Goal: Task Accomplishment & Management: Use online tool/utility

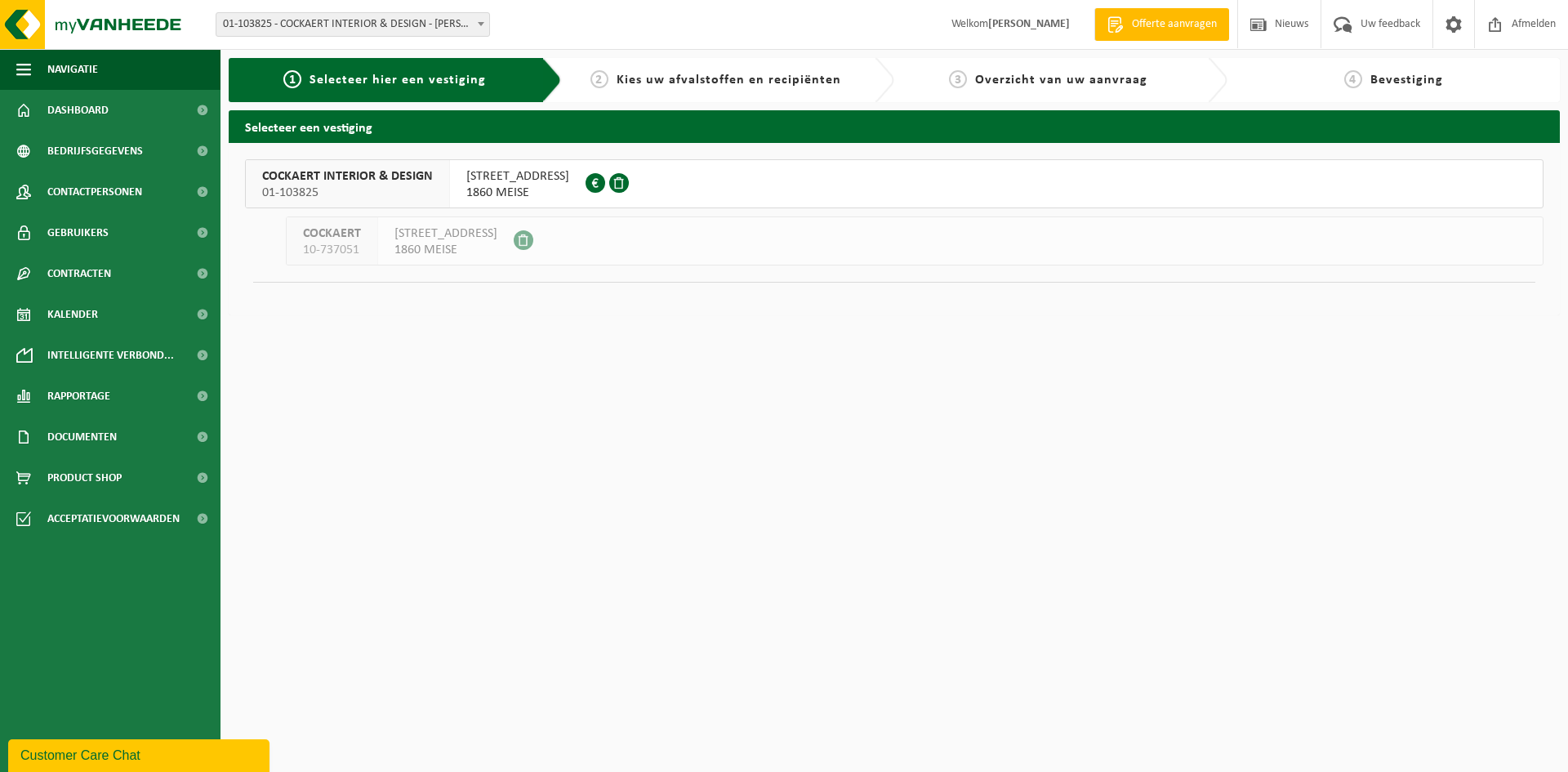
click at [522, 179] on span "OSSEGEMSTRAAT 41" at bounding box center [518, 176] width 103 height 16
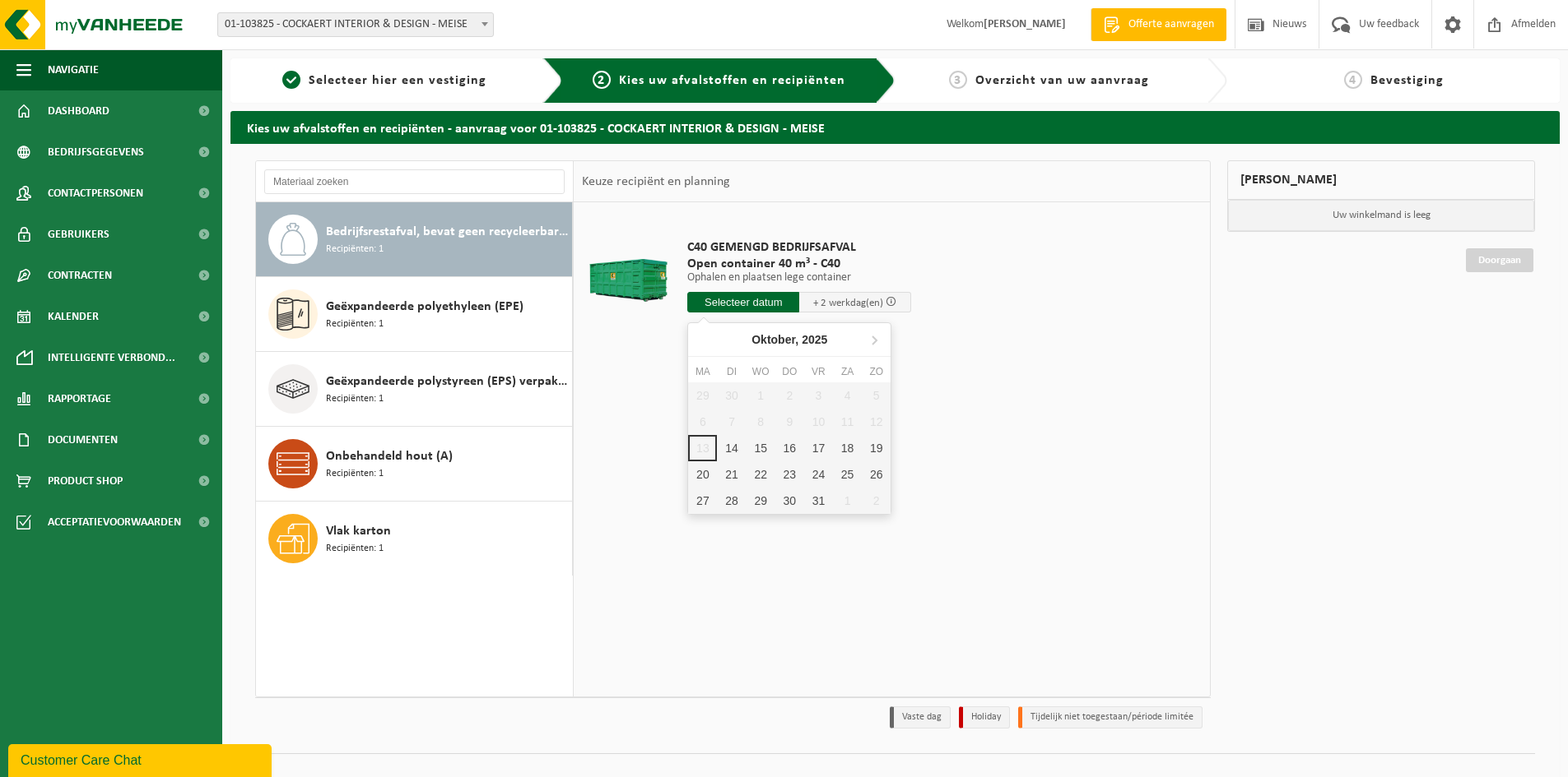
click at [761, 299] on input "text" at bounding box center [743, 302] width 112 height 20
click at [730, 454] on div "14" at bounding box center [731, 447] width 29 height 26
type input "Van 2025-10-14"
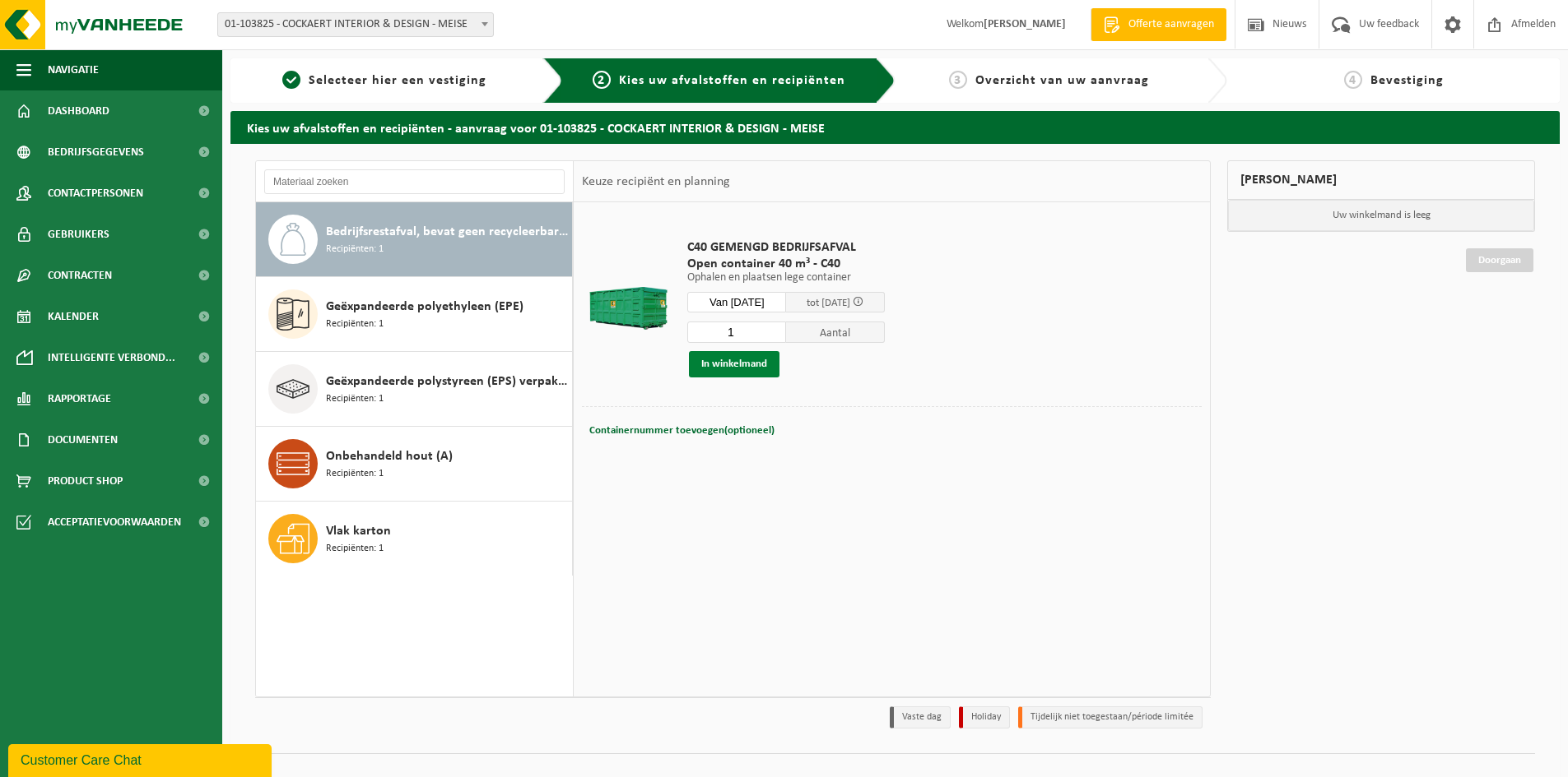
click at [727, 362] on button "In winkelmand" at bounding box center [734, 363] width 91 height 26
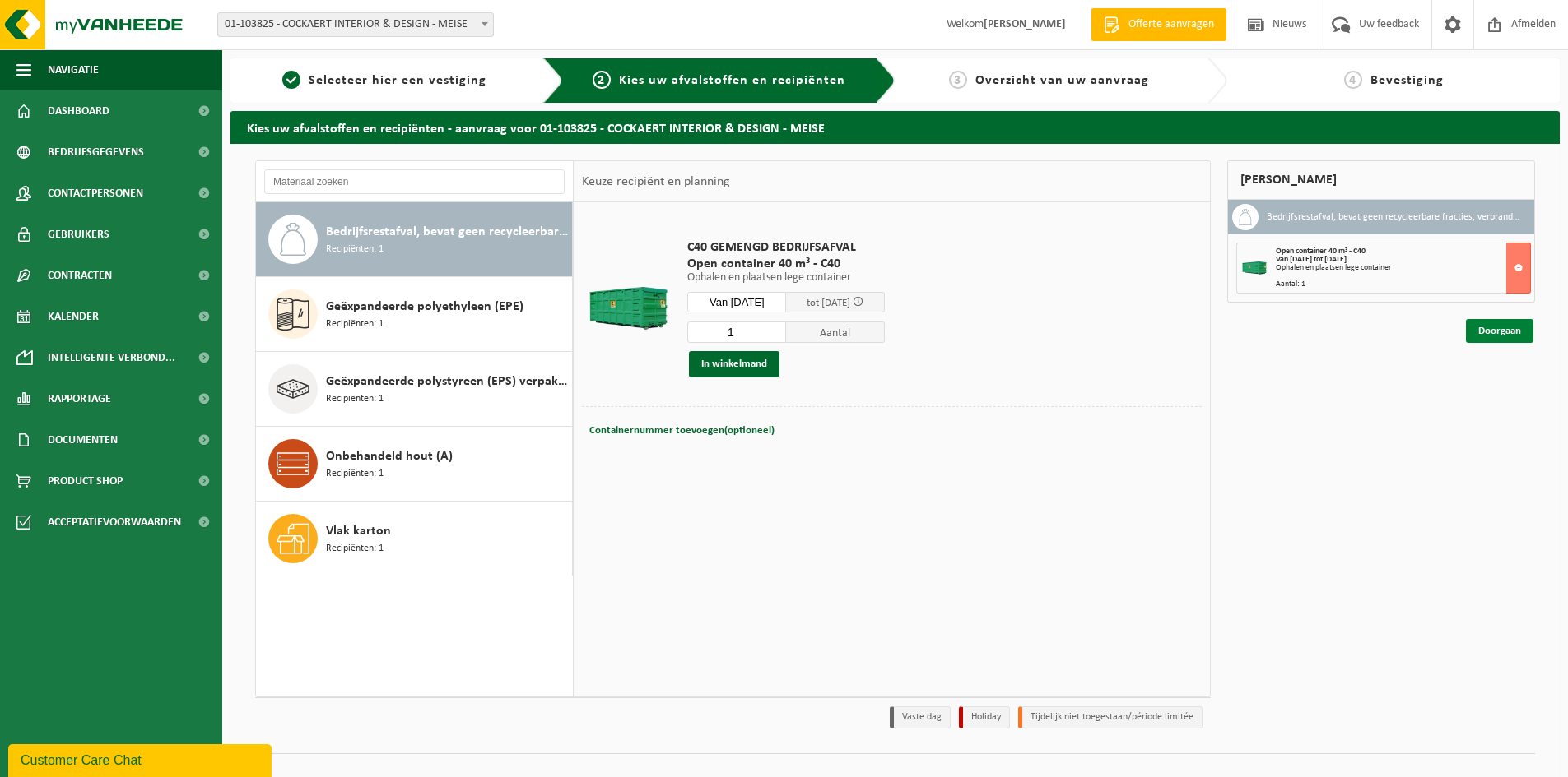
click at [1506, 328] on link "Doorgaan" at bounding box center [1500, 331] width 68 height 24
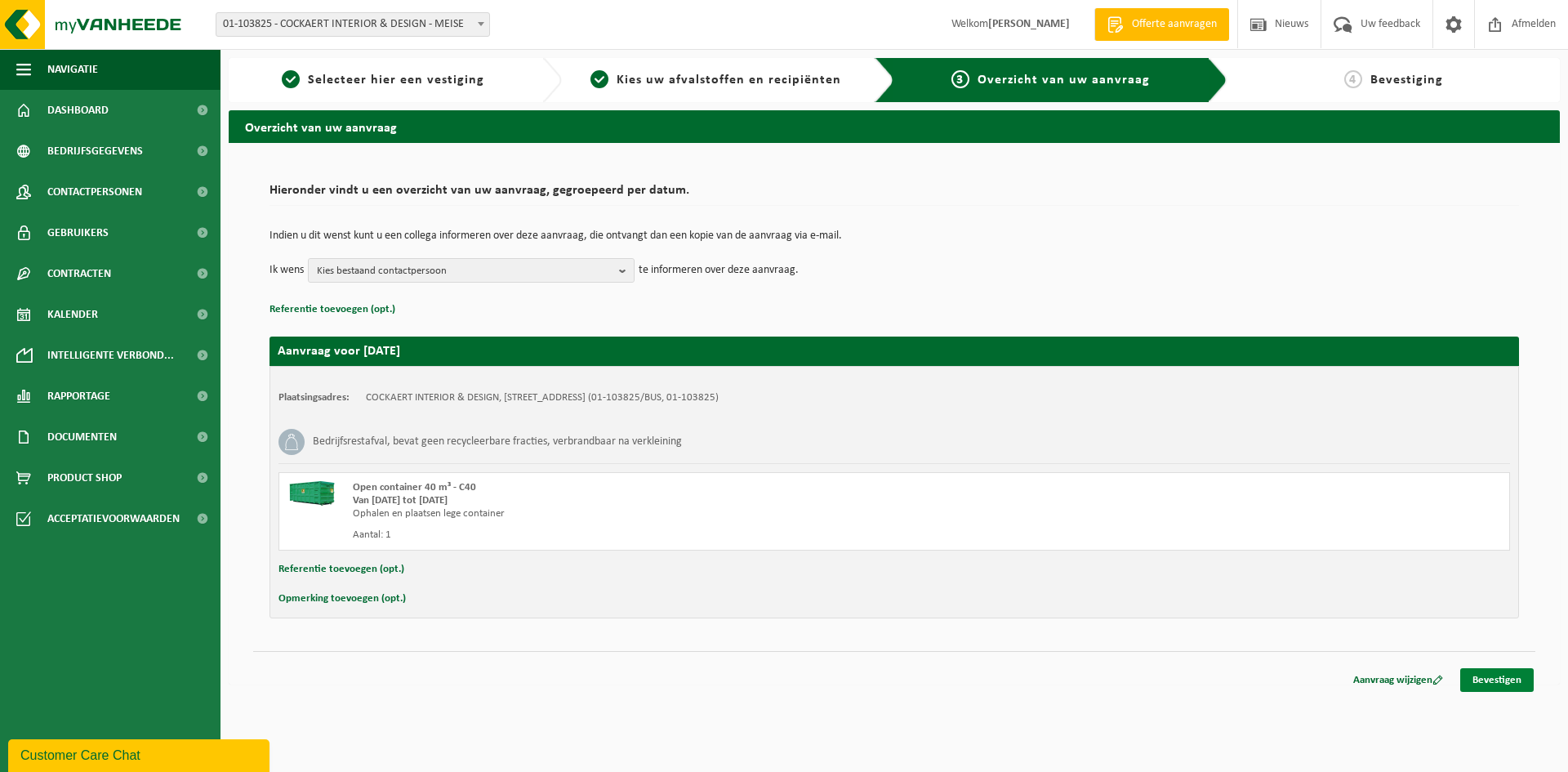
click at [1495, 675] on link "Bevestigen" at bounding box center [1497, 680] width 74 height 24
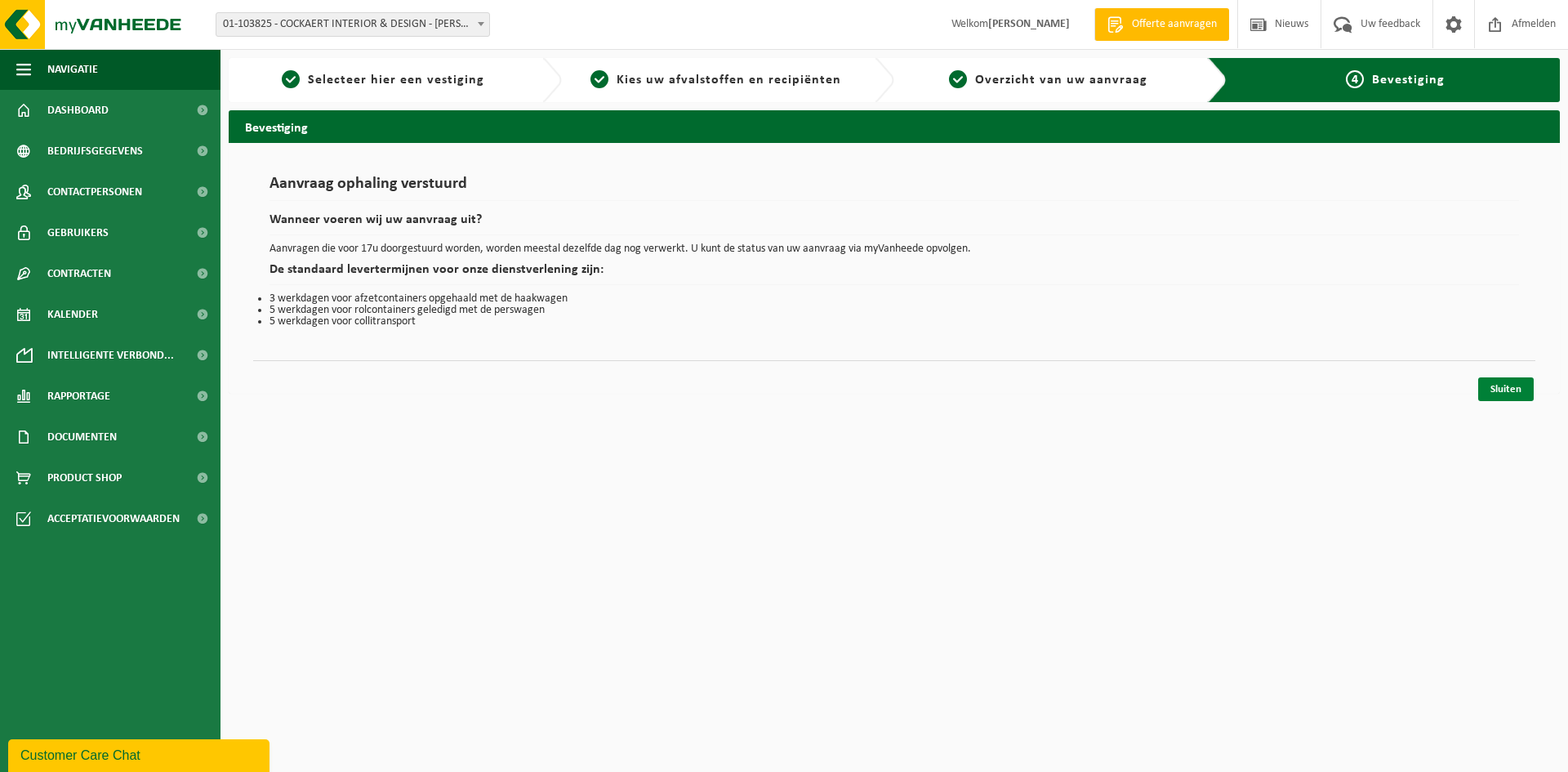
click at [1509, 384] on link "Sluiten" at bounding box center [1507, 389] width 56 height 24
